Goal: Information Seeking & Learning: Learn about a topic

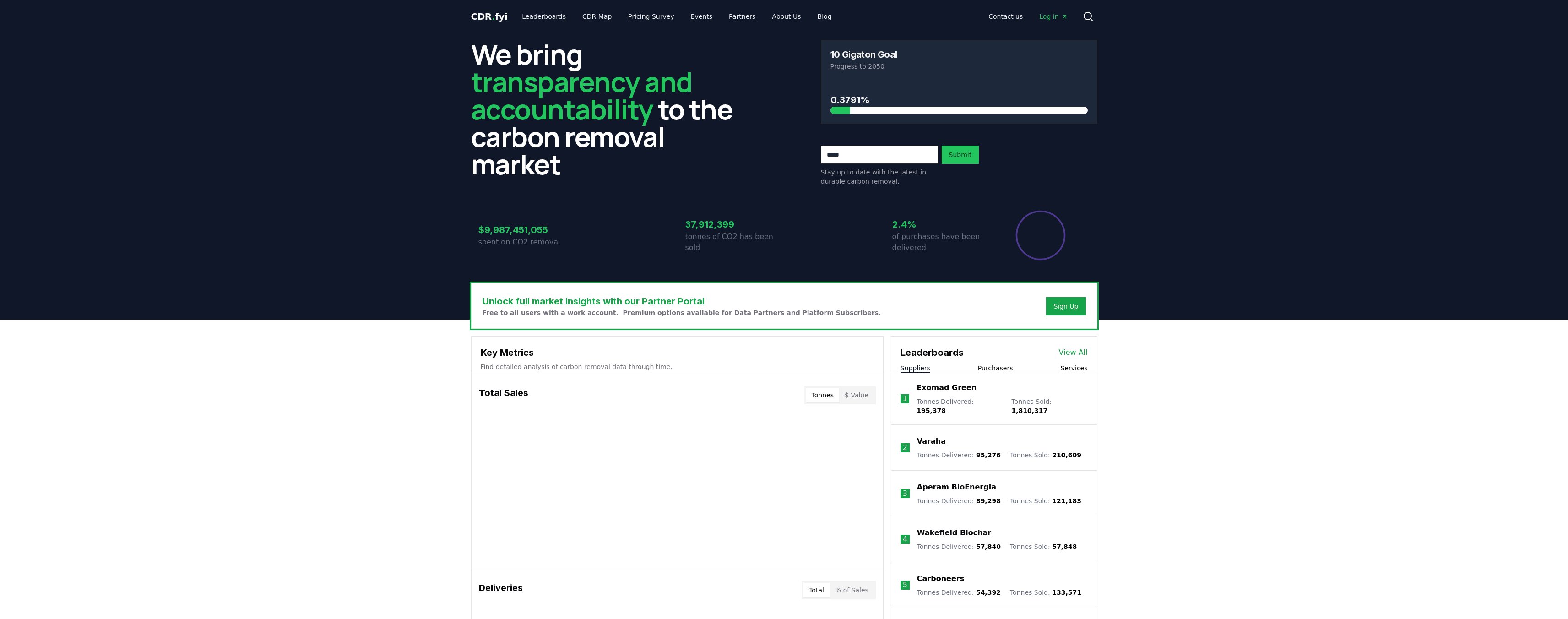
scroll to position [341, 0]
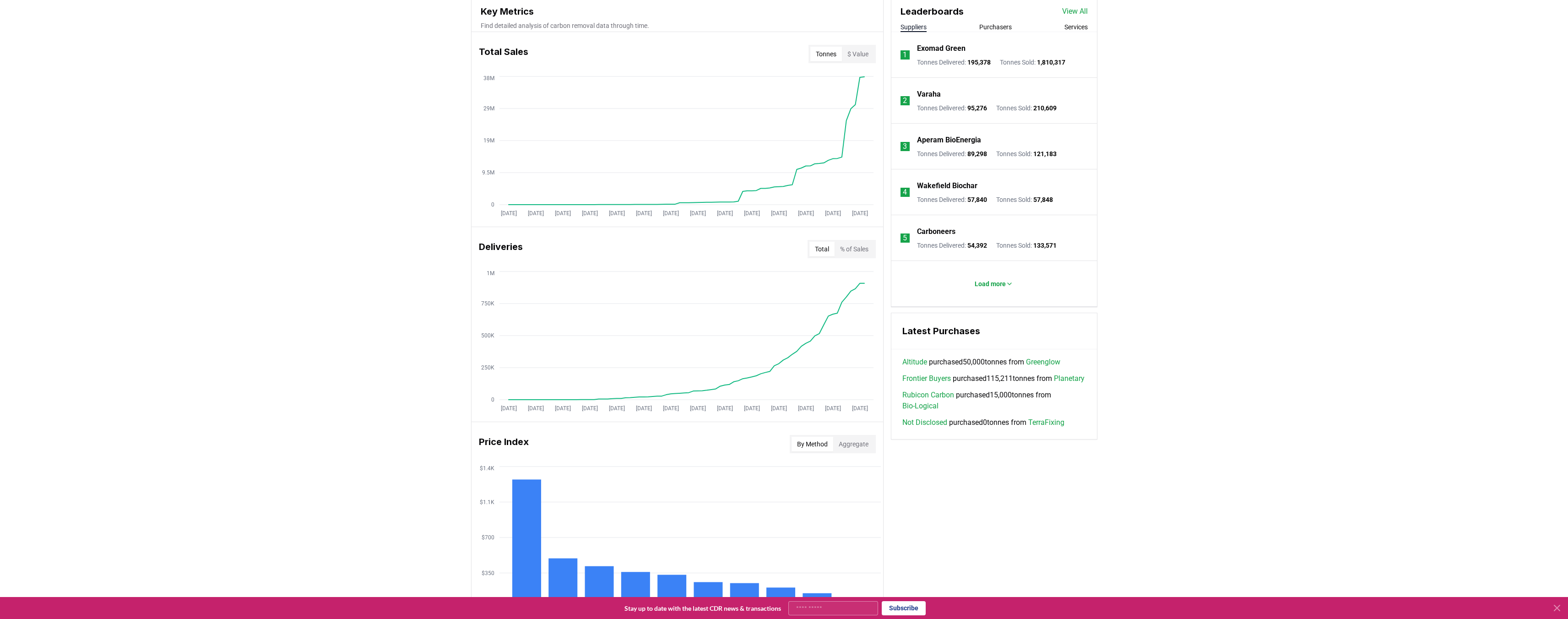
click at [913, 364] on link "Altitude" at bounding box center [915, 362] width 25 height 11
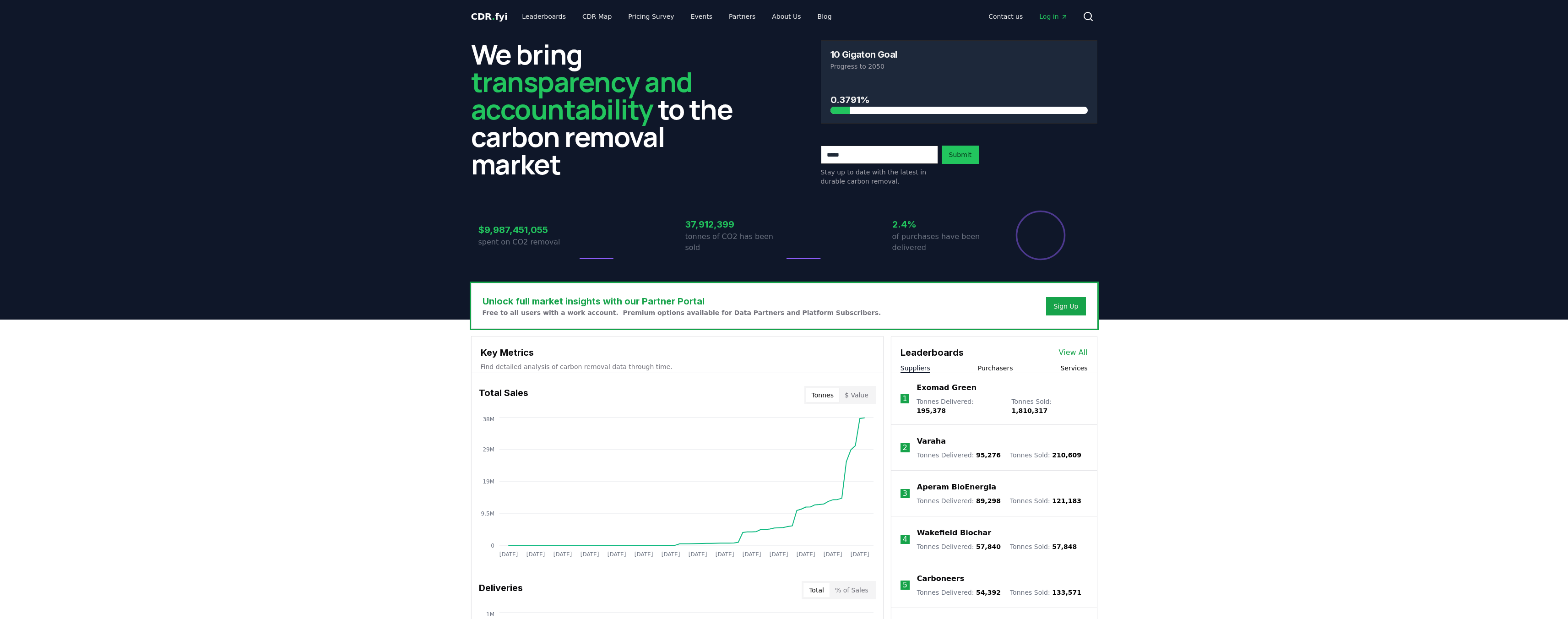
scroll to position [341, 0]
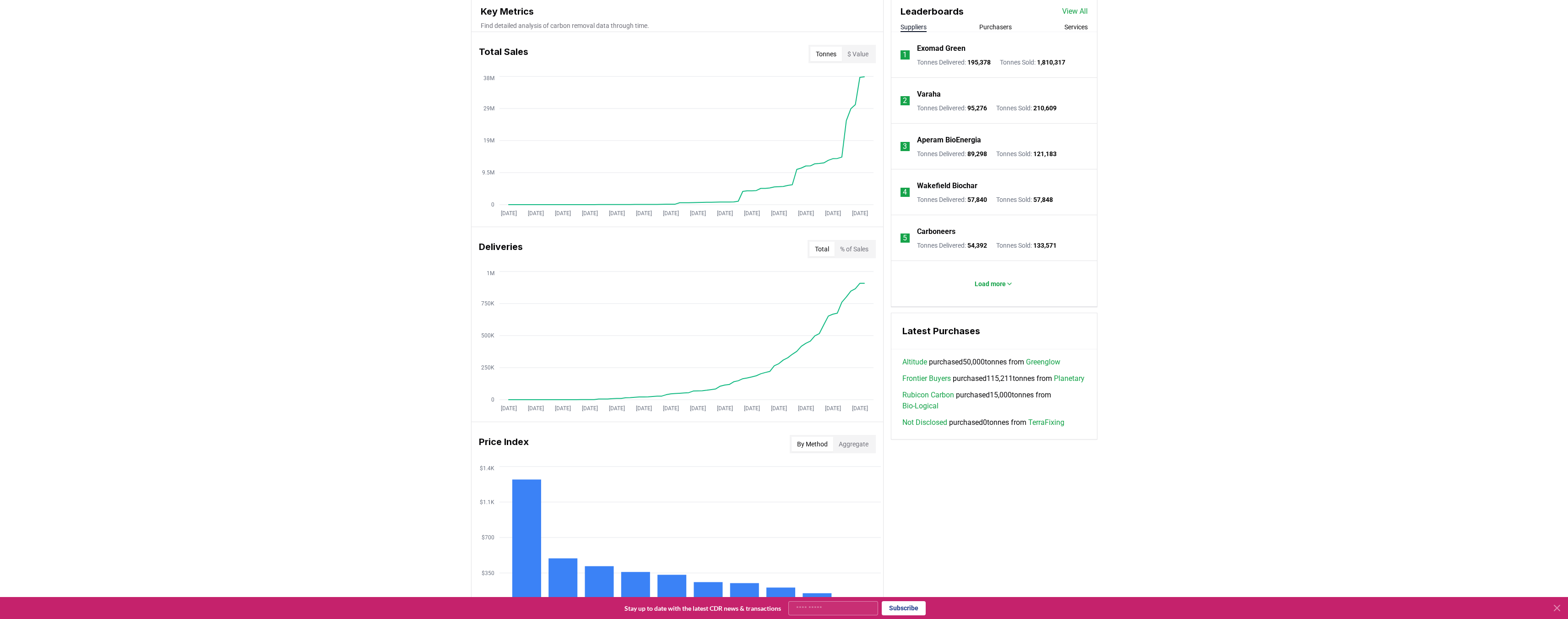
click at [1043, 362] on link "Greenglow" at bounding box center [1043, 362] width 35 height 11
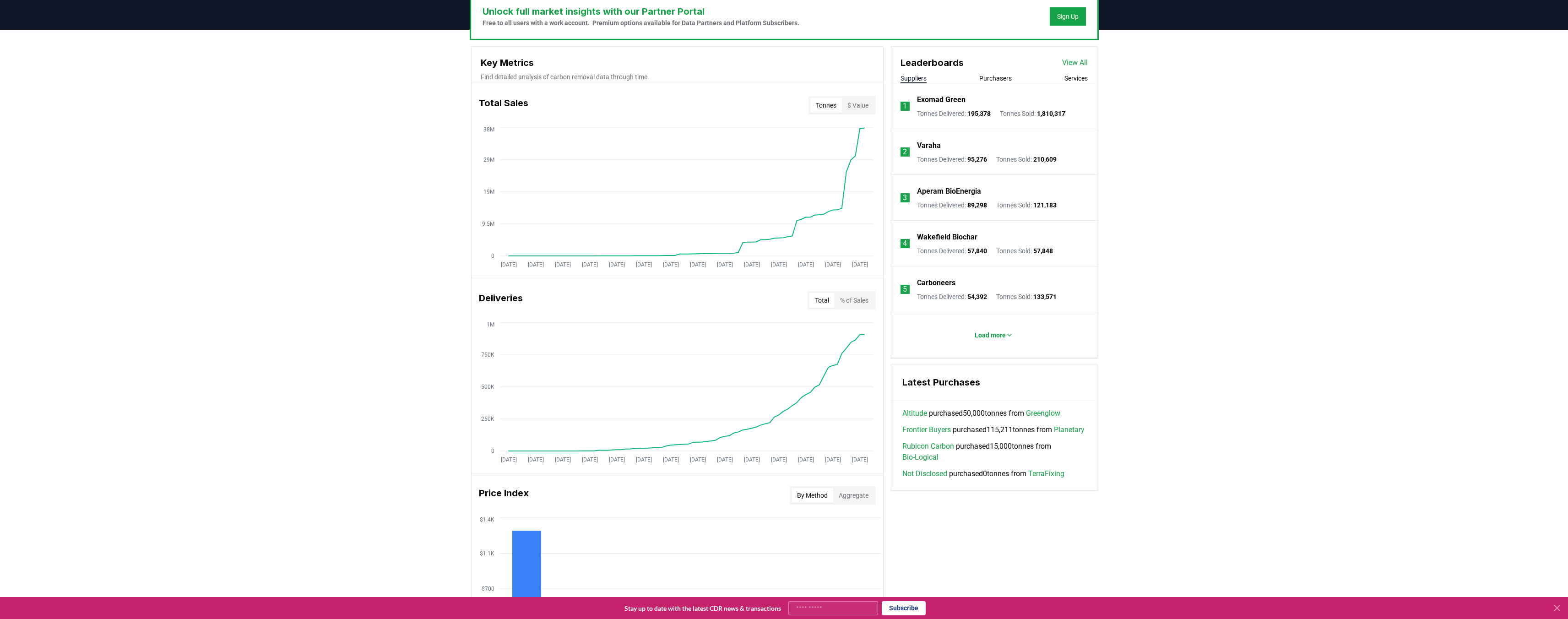
scroll to position [301, 0]
